Goal: Transaction & Acquisition: Purchase product/service

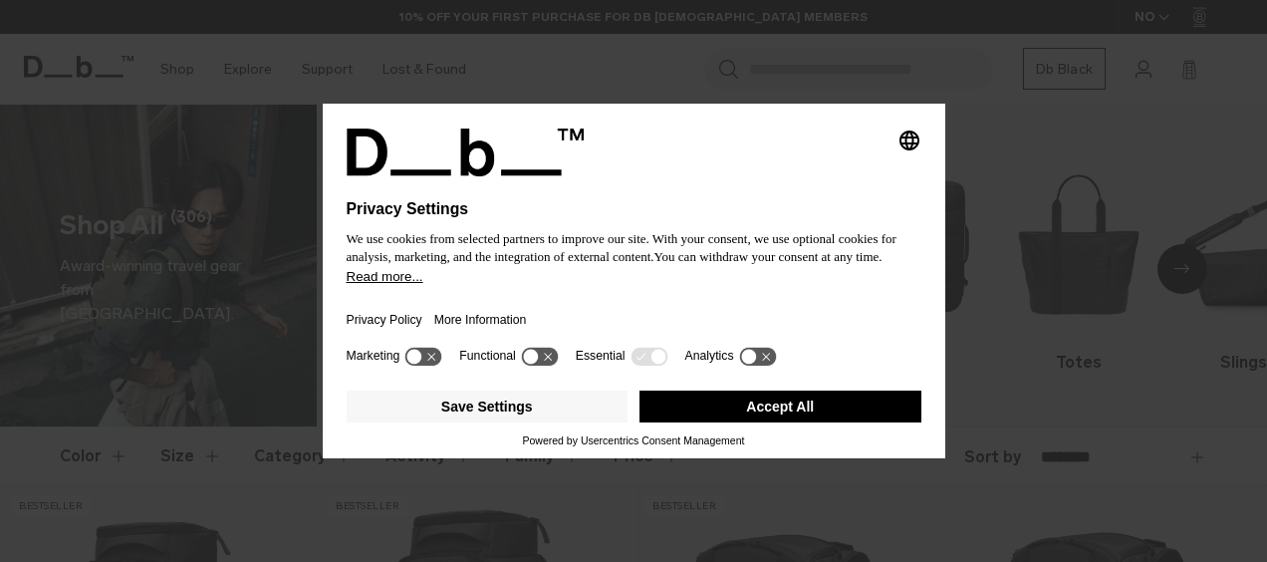
click at [551, 307] on div "Privacy Policy More Information" at bounding box center [634, 314] width 575 height 58
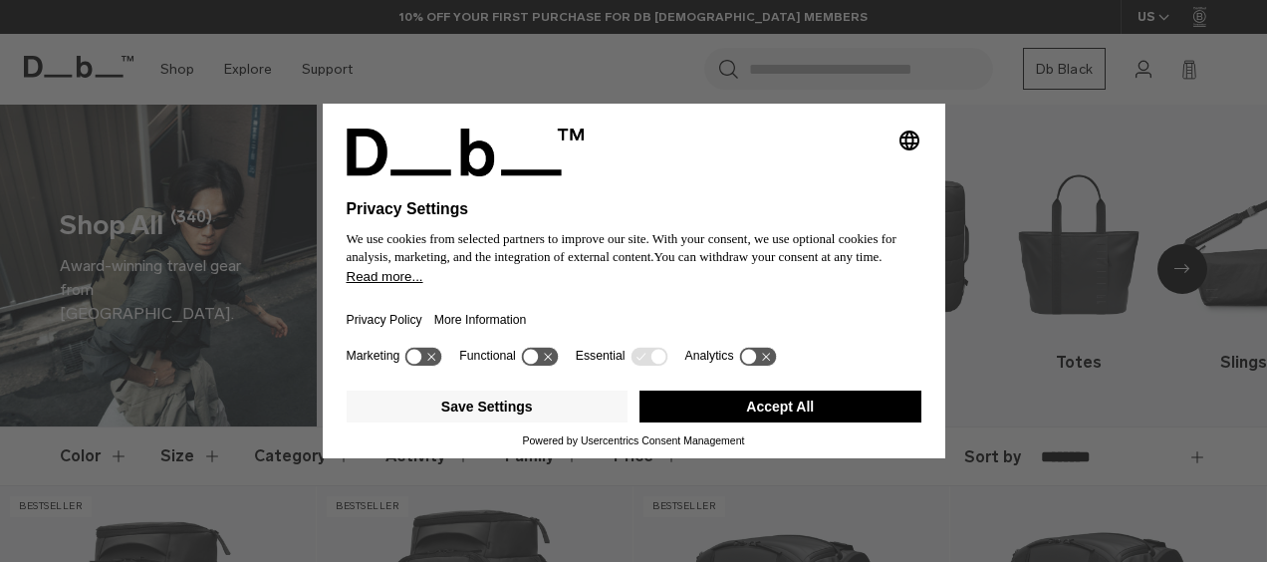
click at [769, 412] on button "Accept All" at bounding box center [781, 407] width 282 height 32
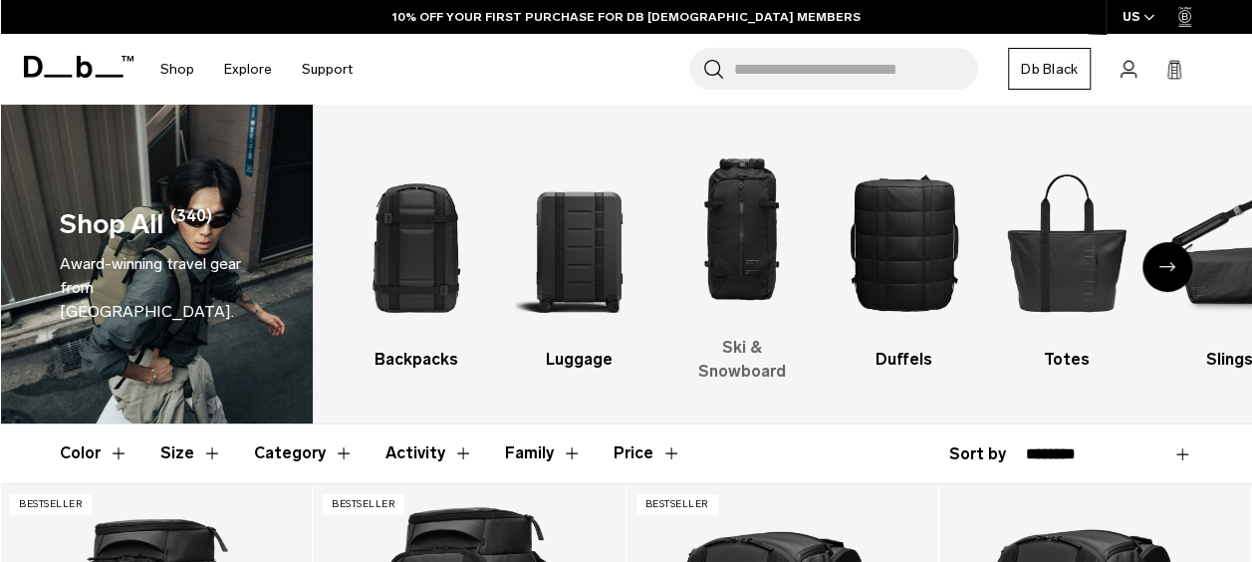
click at [747, 261] on img "3 / 10" at bounding box center [742, 229] width 128 height 191
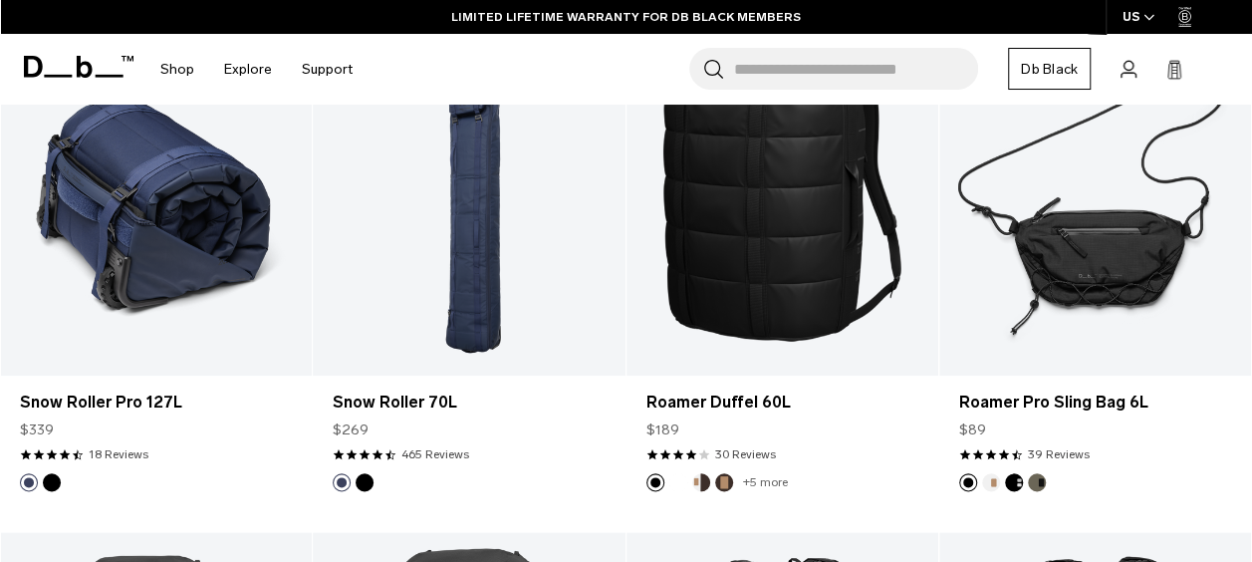
scroll to position [897, 0]
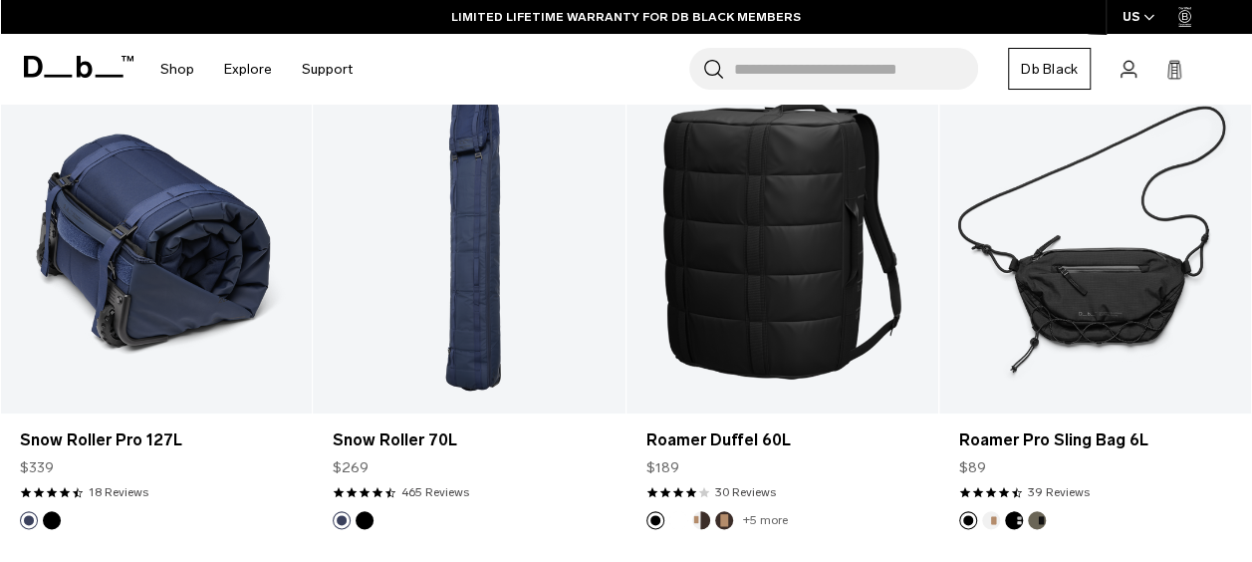
click at [135, 275] on link "Snow Roller Pro 127L" at bounding box center [156, 240] width 312 height 347
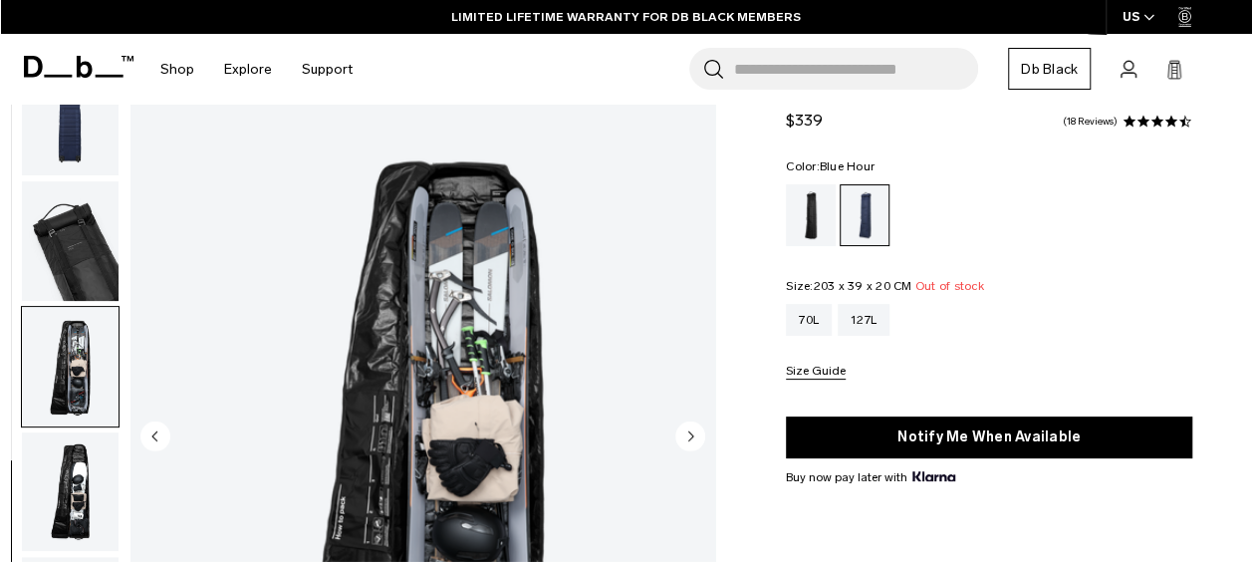
scroll to position [199, 0]
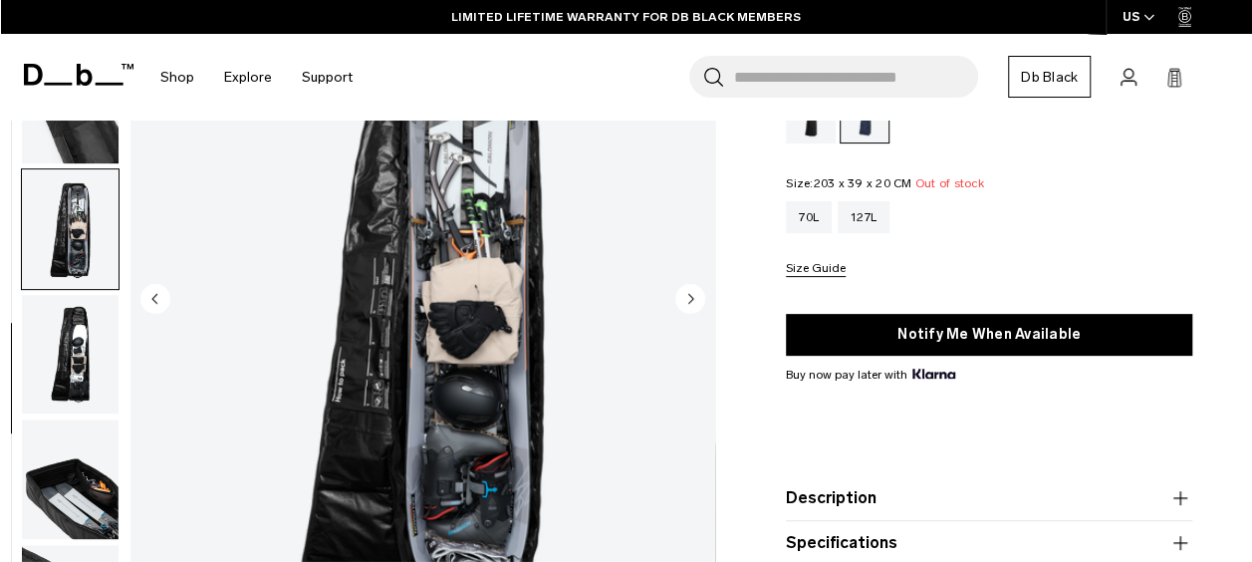
click at [695, 302] on circle "Next slide" at bounding box center [690, 298] width 30 height 30
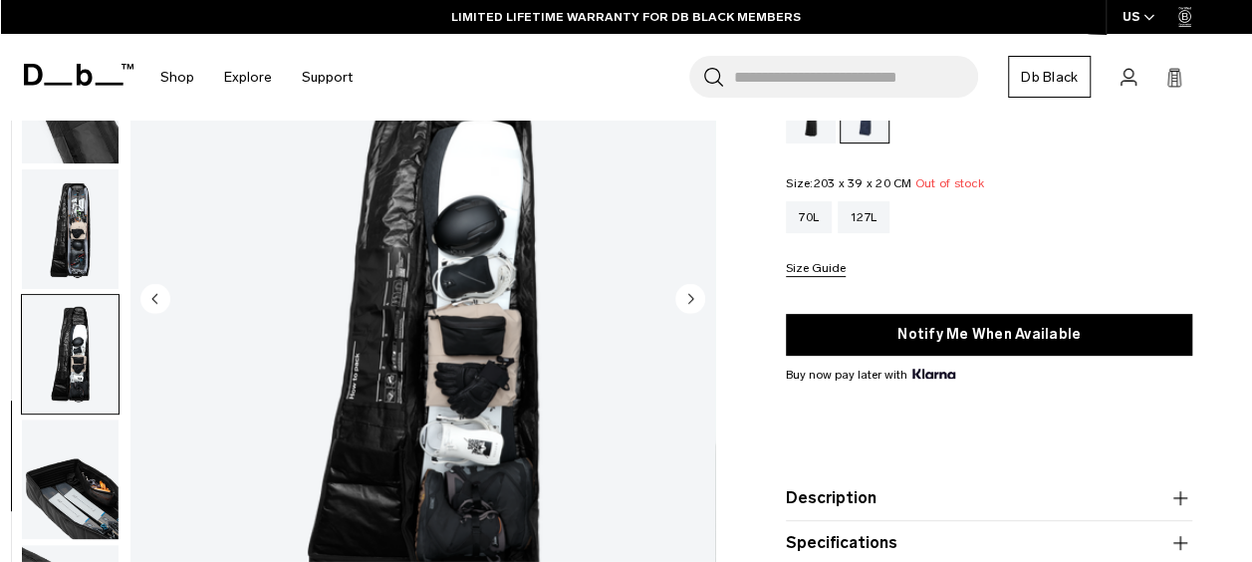
click at [692, 307] on circle "Next slide" at bounding box center [690, 298] width 30 height 30
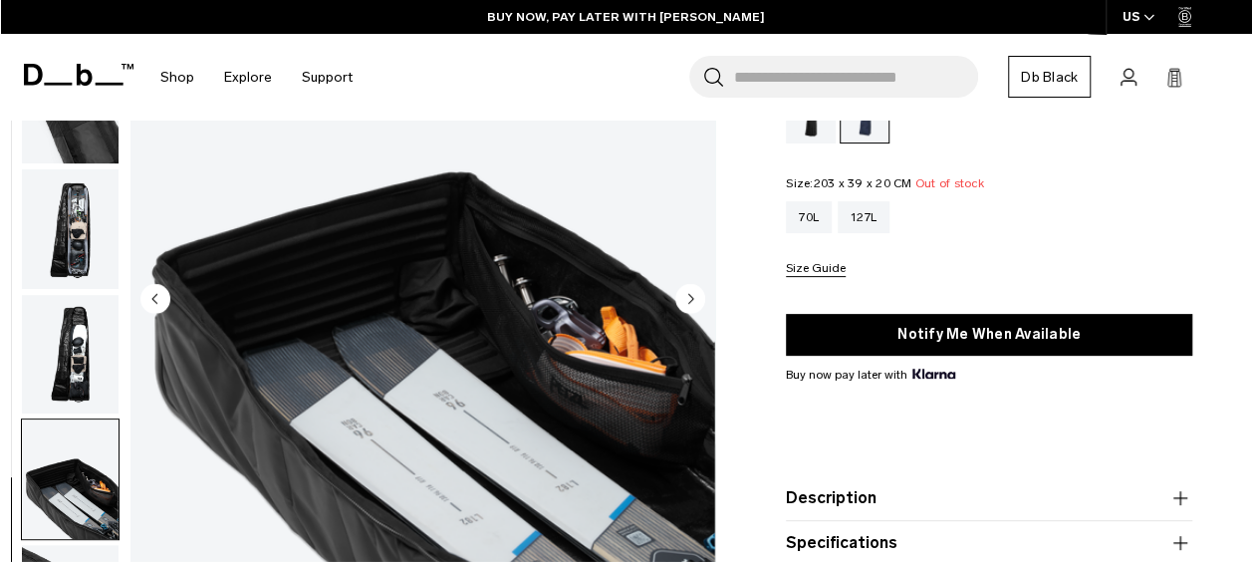
click at [692, 307] on circle "Next slide" at bounding box center [690, 298] width 30 height 30
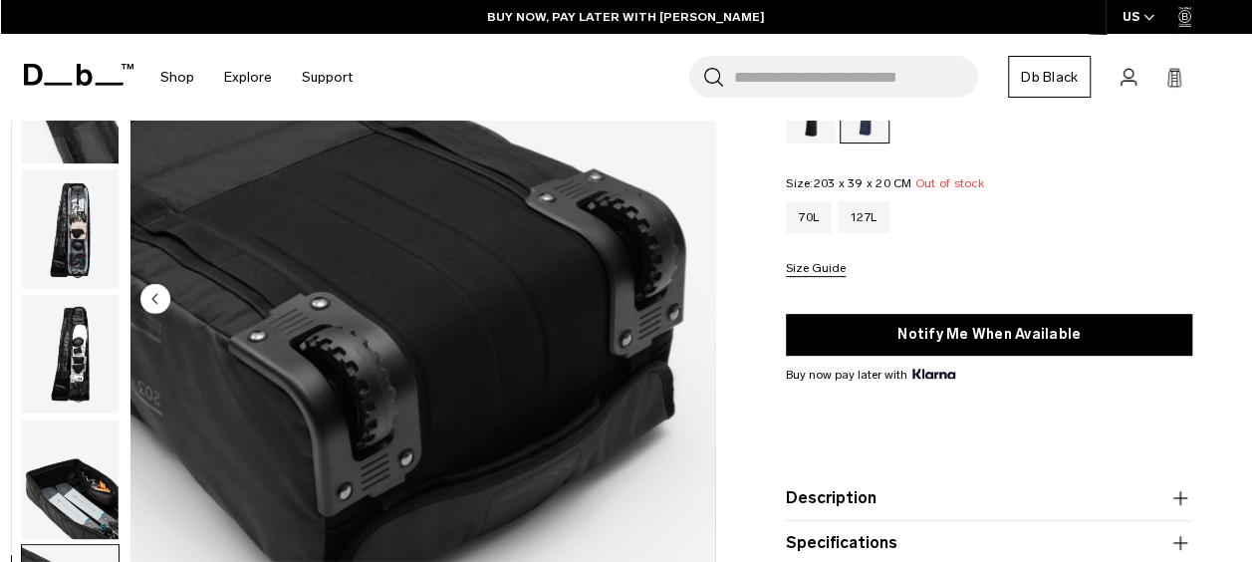
click at [692, 307] on img "9 / 9" at bounding box center [423, 300] width 585 height 730
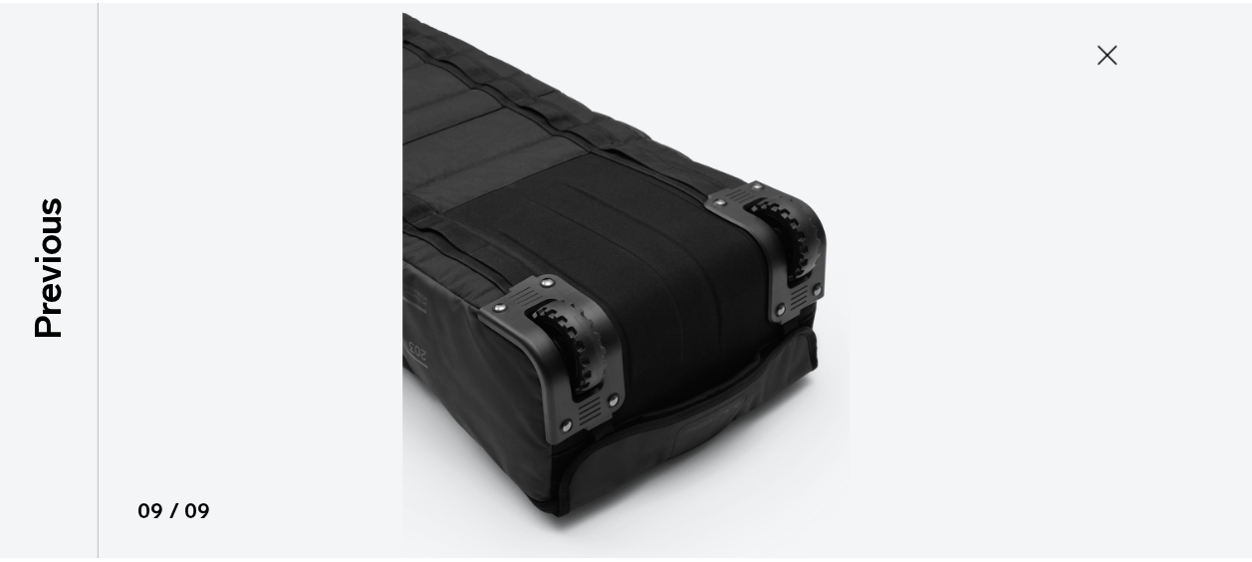
scroll to position [384, 0]
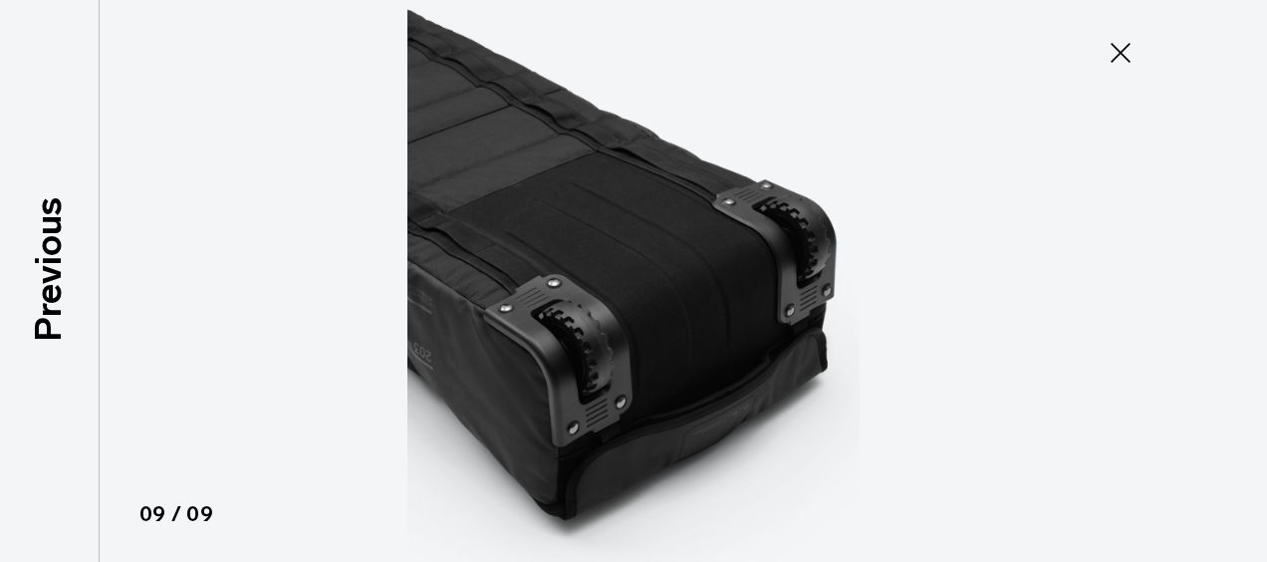
click at [692, 307] on img at bounding box center [633, 281] width 897 height 562
click at [1124, 56] on icon at bounding box center [1121, 53] width 20 height 20
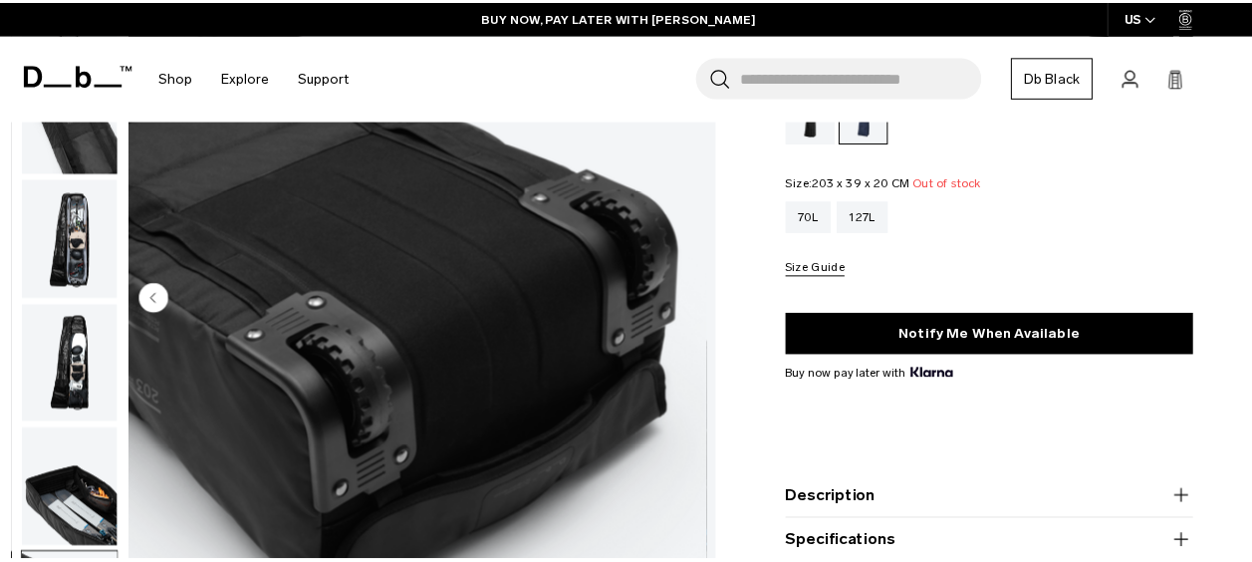
scroll to position [394, 0]
